Goal: Information Seeking & Learning: Find contact information

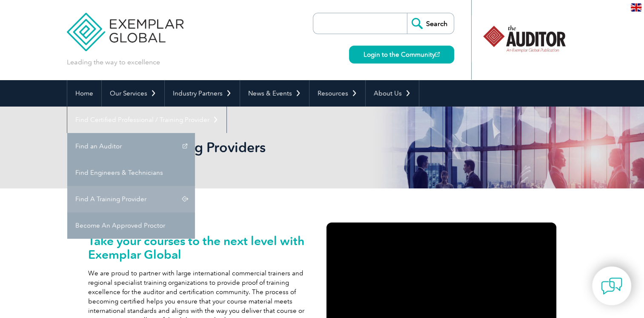
click at [195, 186] on link "Find A Training Provider" at bounding box center [131, 199] width 128 height 26
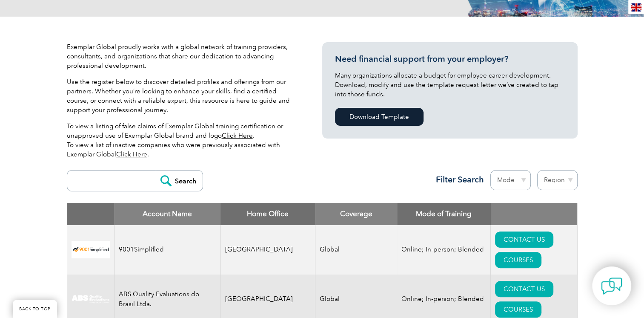
scroll to position [170, 0]
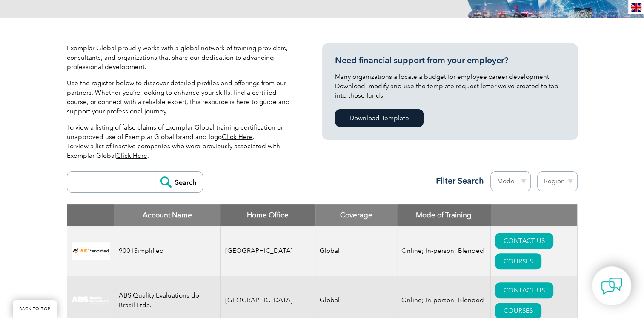
click at [107, 172] on input "search" at bounding box center [114, 182] width 84 height 20
type input "Austr"
click at [156, 172] on input "Search" at bounding box center [179, 182] width 47 height 20
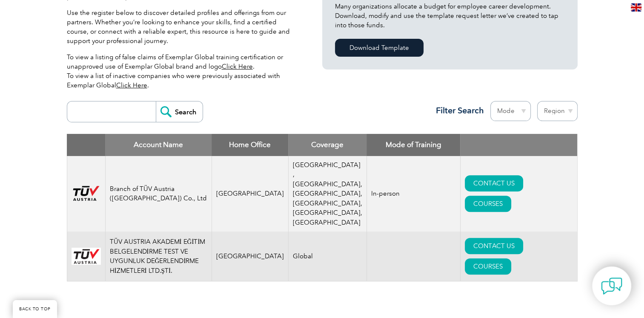
scroll to position [256, 0]
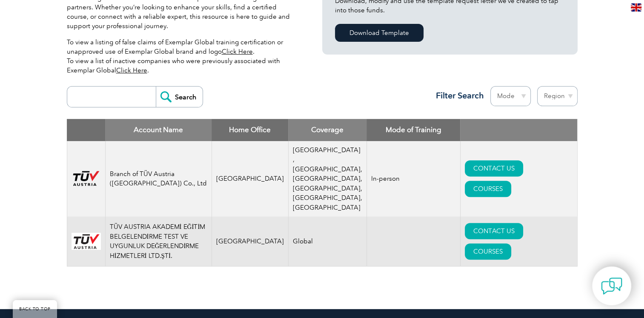
click at [179, 216] on td "TÜV AUSTRIA AKADEMİ EĞİTİM BELGELENDİRME TEST VE UYGUNLUK DEĞERLENDİRME HİZMETL…" at bounding box center [158, 241] width 106 height 50
click at [188, 170] on td "Branch of TÜV Austria ([GEOGRAPHIC_DATA]) Co., Ltd" at bounding box center [158, 179] width 106 height 76
click at [199, 218] on td "TÜV AUSTRIA AKADEMİ EĞİTİM BELGELENDİRME TEST VE UYGUNLUK DEĞERLENDİRME HİZMETL…" at bounding box center [158, 241] width 106 height 50
click at [218, 178] on td "[GEOGRAPHIC_DATA]" at bounding box center [250, 179] width 77 height 76
drag, startPoint x: 240, startPoint y: 188, endPoint x: 257, endPoint y: 175, distance: 21.2
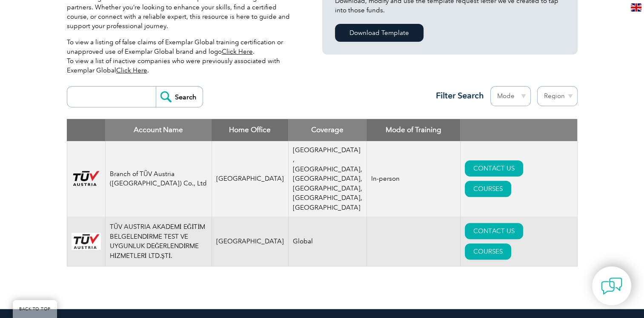
click at [240, 216] on td "Turkey" at bounding box center [250, 241] width 77 height 50
click at [274, 160] on td "Saudi Arabia" at bounding box center [250, 179] width 77 height 76
click at [288, 178] on td "[GEOGRAPHIC_DATA] ,[GEOGRAPHIC_DATA], [GEOGRAPHIC_DATA], [GEOGRAPHIC_DATA], [GE…" at bounding box center [327, 179] width 78 height 76
click at [292, 160] on td "[GEOGRAPHIC_DATA] ,[GEOGRAPHIC_DATA], [GEOGRAPHIC_DATA], [GEOGRAPHIC_DATA], [GE…" at bounding box center [327, 179] width 78 height 76
click at [288, 216] on td "Global" at bounding box center [327, 241] width 78 height 50
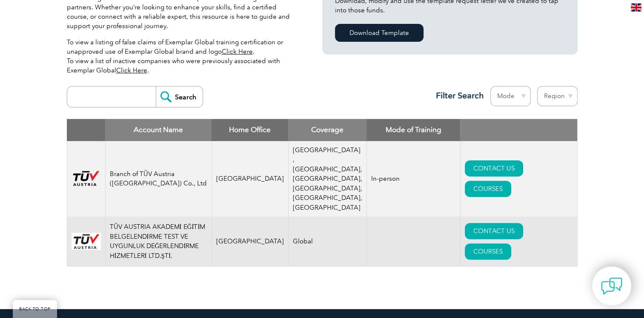
drag, startPoint x: 288, startPoint y: 188, endPoint x: 188, endPoint y: 184, distance: 100.2
click at [188, 184] on td "Branch of TÜV Austria ([GEOGRAPHIC_DATA]) Co., Ltd" at bounding box center [158, 179] width 106 height 76
click at [160, 170] on td "Branch of TÜV Austria ([GEOGRAPHIC_DATA]) Co., Ltd" at bounding box center [158, 179] width 106 height 76
click at [126, 171] on td "Branch of TÜV Austria ([GEOGRAPHIC_DATA]) Co., Ltd" at bounding box center [158, 179] width 106 height 76
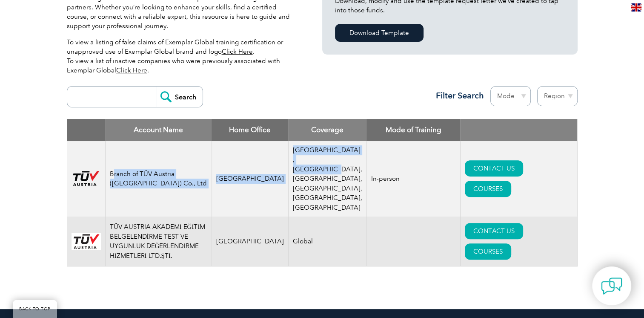
drag, startPoint x: 114, startPoint y: 156, endPoint x: 327, endPoint y: 158, distance: 212.5
click at [327, 158] on tr "Branch of TÜV Austria (Shanghai) Co., Ltd Saudi Arabia Middle East ,Saudi Arabi…" at bounding box center [322, 179] width 511 height 76
click at [326, 158] on td "[GEOGRAPHIC_DATA] ,[GEOGRAPHIC_DATA], [GEOGRAPHIC_DATA], [GEOGRAPHIC_DATA], [GE…" at bounding box center [327, 179] width 78 height 76
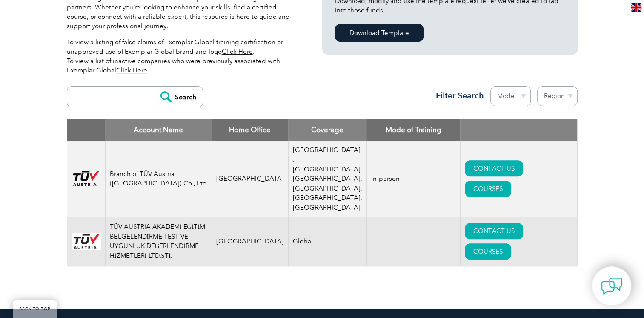
click at [320, 177] on td "[GEOGRAPHIC_DATA] ,[GEOGRAPHIC_DATA], [GEOGRAPHIC_DATA], [GEOGRAPHIC_DATA], [GE…" at bounding box center [327, 179] width 78 height 76
click at [107, 101] on input "search" at bounding box center [114, 96] width 84 height 20
type input "bureau of ins"
click at [156, 86] on input "Search" at bounding box center [179, 96] width 47 height 20
